Goal: Task Accomplishment & Management: Manage account settings

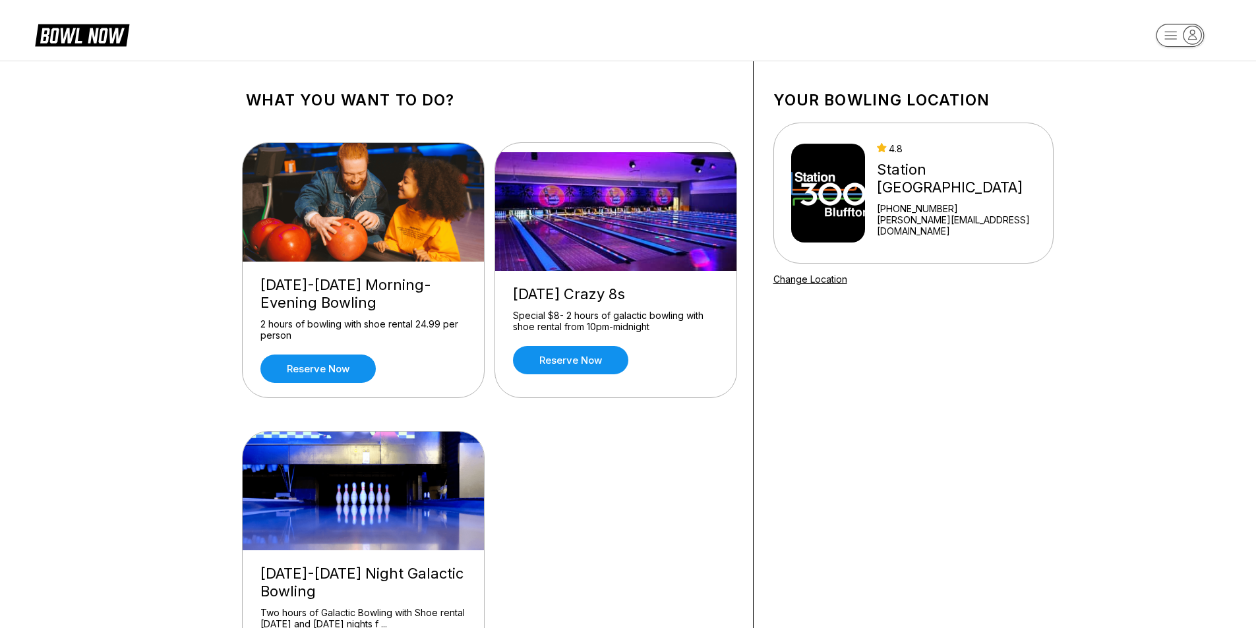
click at [622, 181] on img at bounding box center [616, 211] width 243 height 119
click at [597, 246] on img at bounding box center [616, 211] width 243 height 119
click at [1167, 37] on rect "button" at bounding box center [1180, 35] width 48 height 23
click at [1182, 128] on div "Business Console" at bounding box center [1180, 125] width 94 height 23
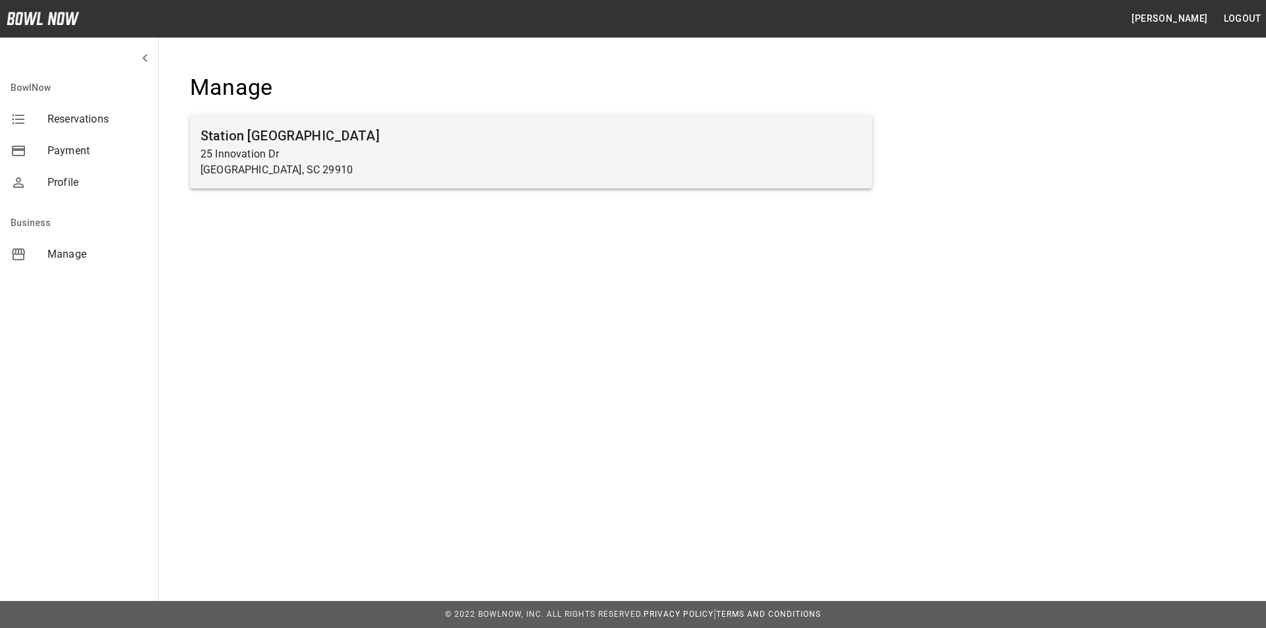
click at [773, 140] on h6 "Station [GEOGRAPHIC_DATA]" at bounding box center [530, 135] width 661 height 21
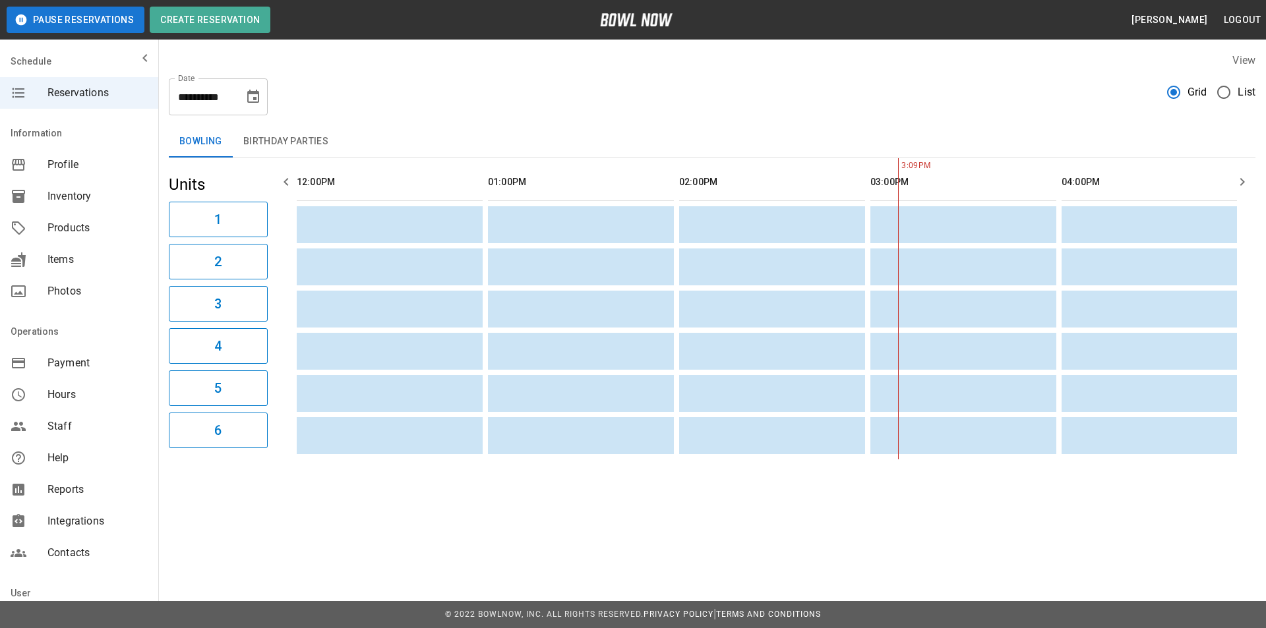
scroll to position [0, 574]
